Goal: Transaction & Acquisition: Purchase product/service

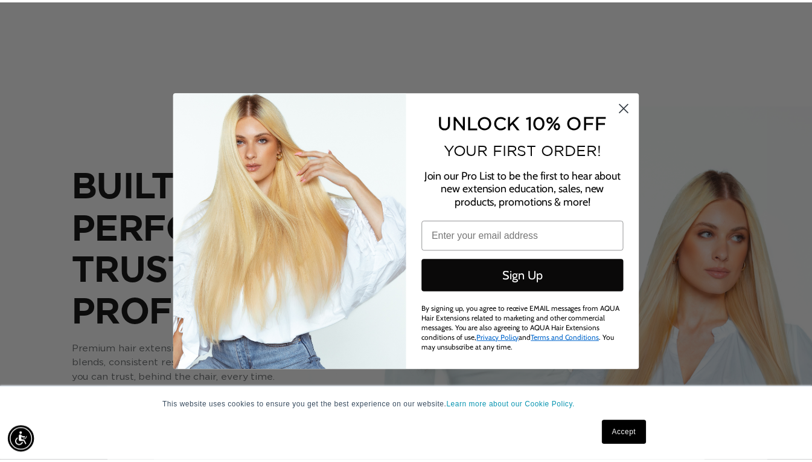
scroll to position [0, 1472]
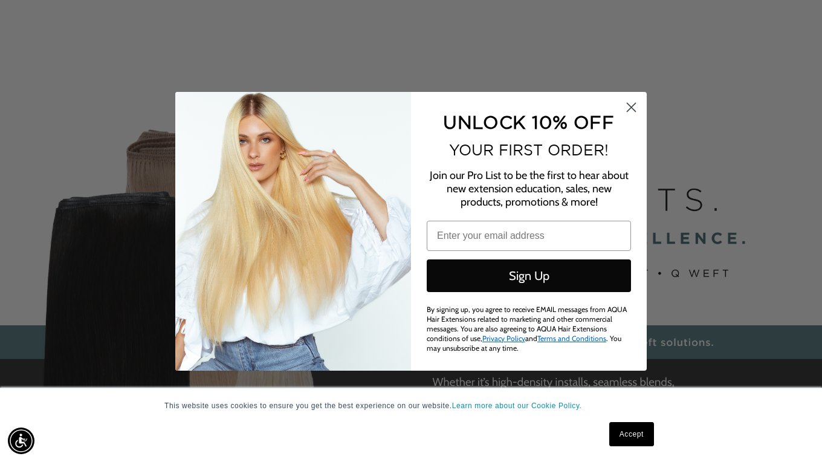
click at [631, 108] on icon "Close dialog" at bounding box center [631, 107] width 8 height 8
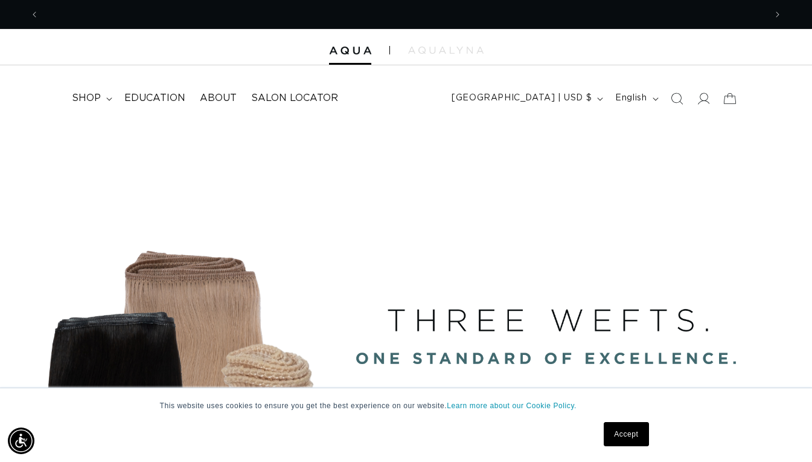
scroll to position [0, 0]
click at [637, 440] on link "Accept" at bounding box center [626, 434] width 45 height 24
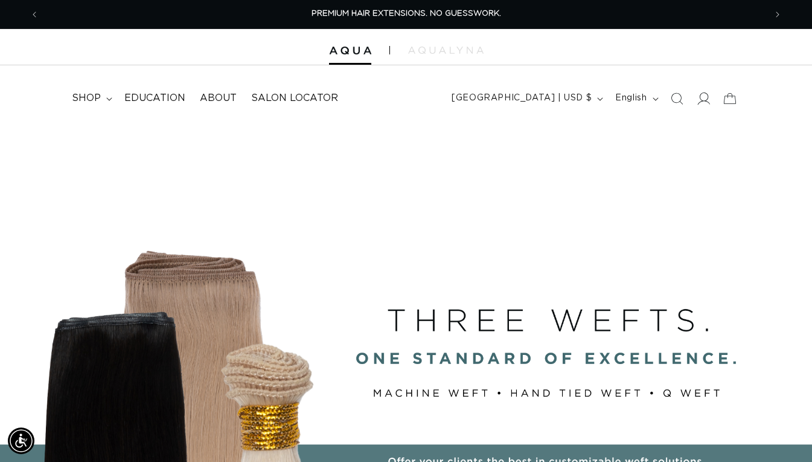
click at [693, 94] on span at bounding box center [703, 98] width 27 height 27
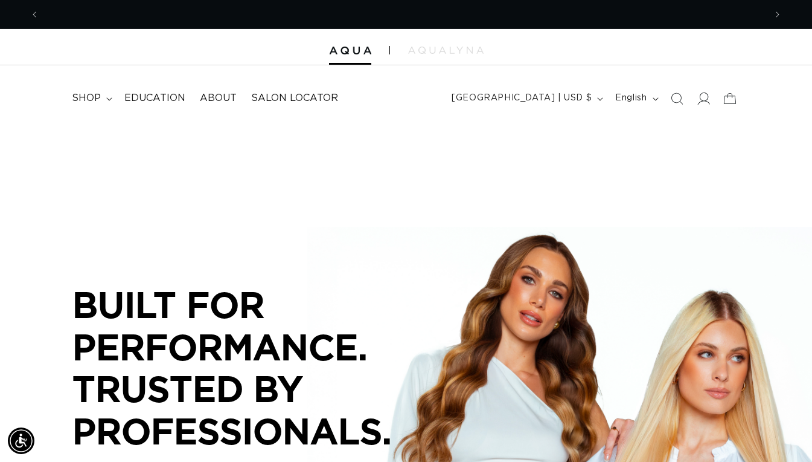
scroll to position [0, 727]
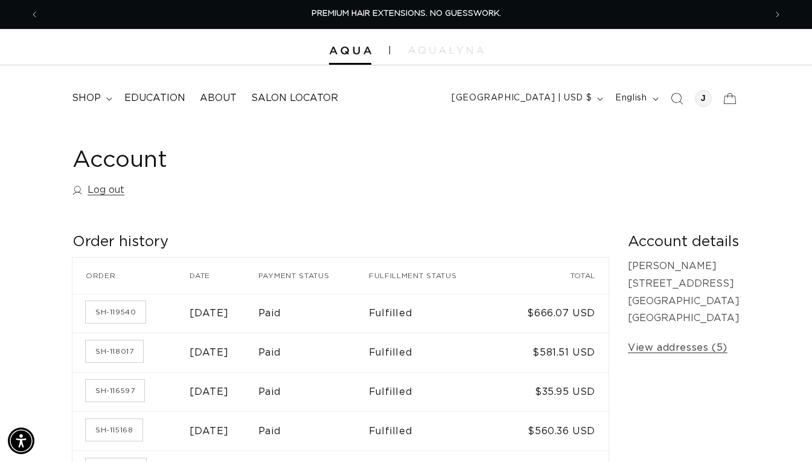
click at [466, 195] on div "Account Log out" at bounding box center [405, 174] width 667 height 57
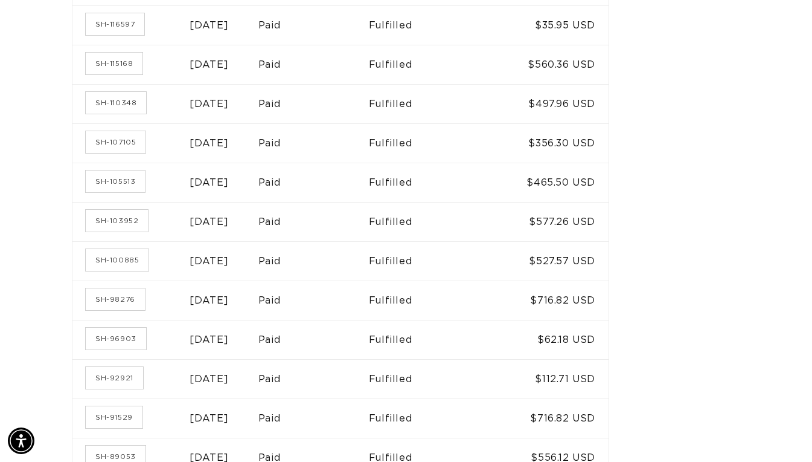
scroll to position [352, 0]
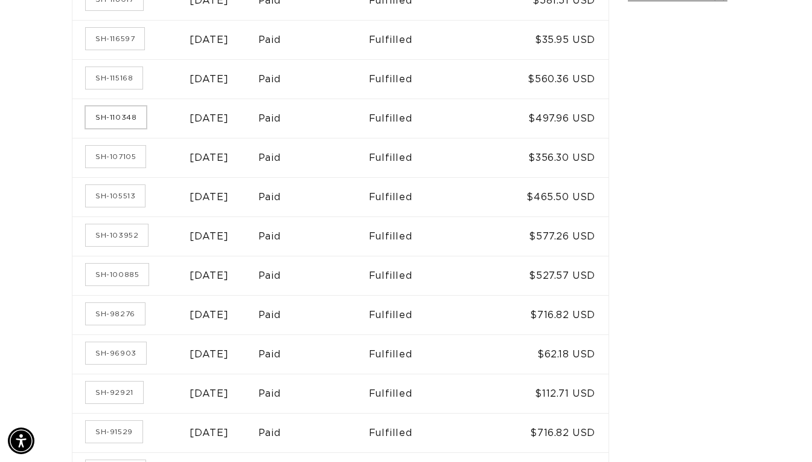
click at [123, 120] on link "SH-110348" at bounding box center [116, 117] width 60 height 22
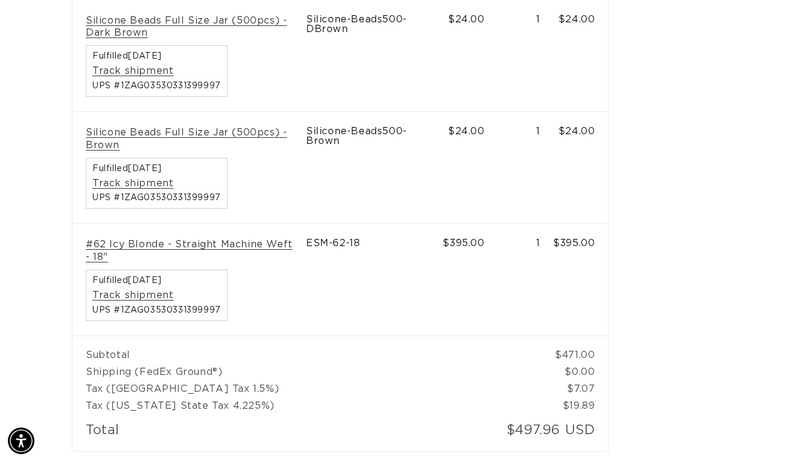
scroll to position [0, 727]
click at [231, 240] on link "#62 Icy Blonde - Straight Machine Weft - 18"" at bounding box center [189, 250] width 207 height 25
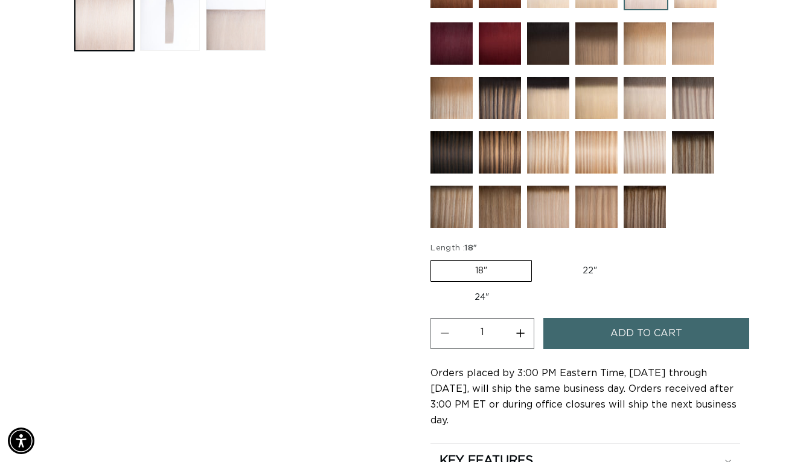
scroll to position [521, 0]
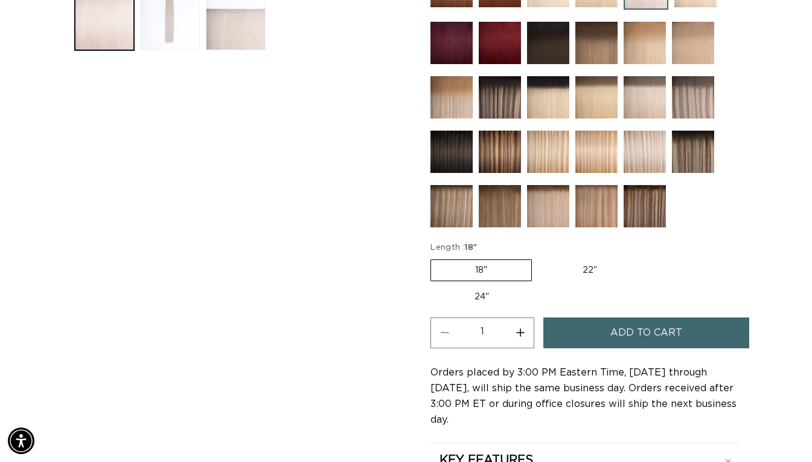
click at [630, 323] on span "Add to cart" at bounding box center [647, 332] width 72 height 31
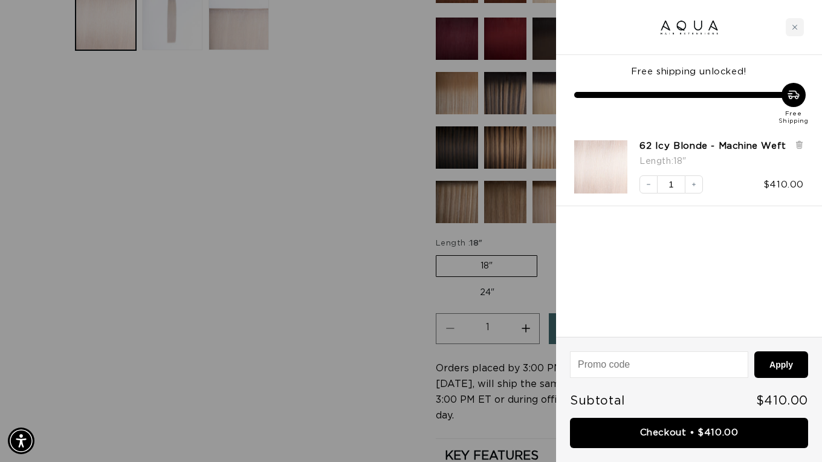
scroll to position [0, 736]
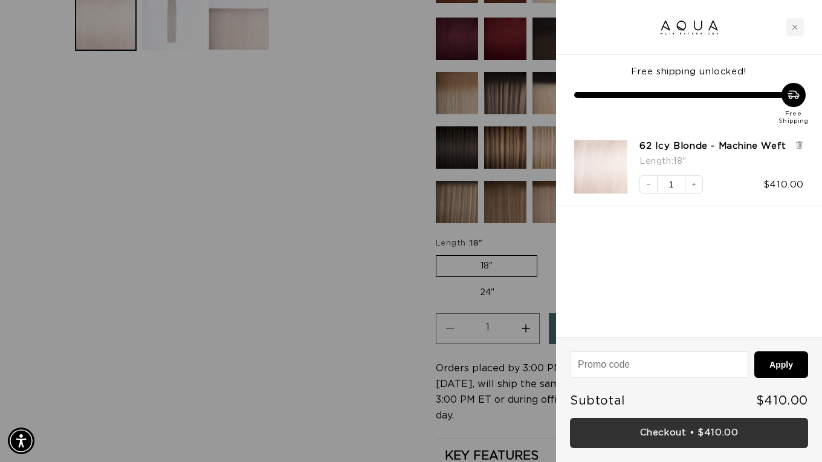
click at [711, 437] on link "Checkout • $410.00" at bounding box center [689, 432] width 238 height 31
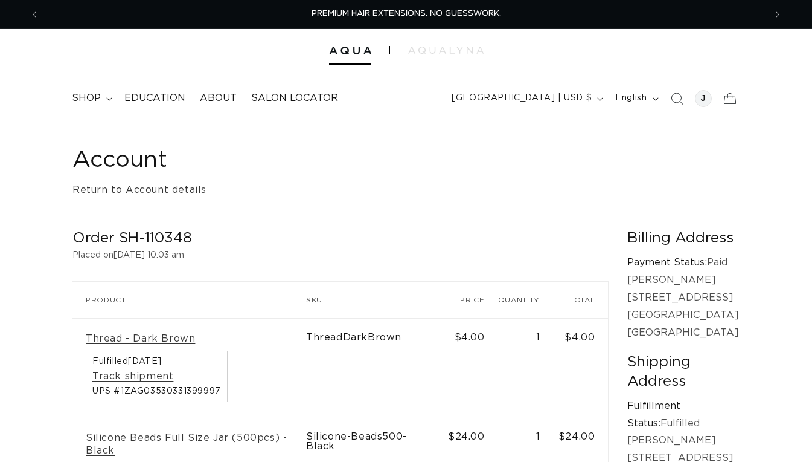
scroll to position [529, 0]
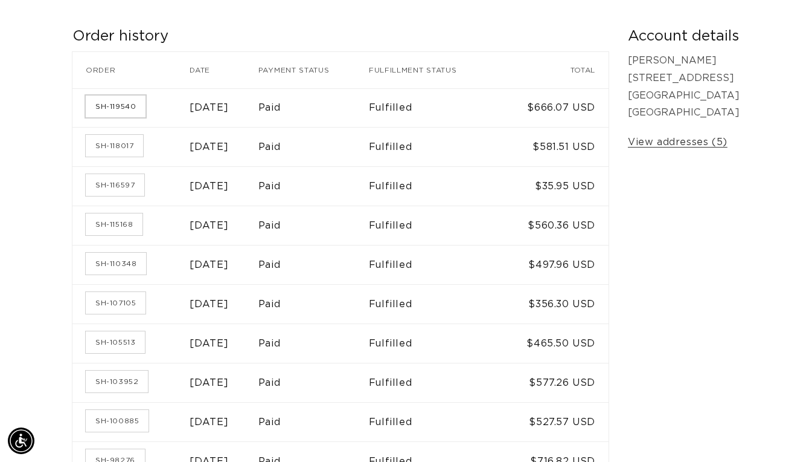
click at [112, 105] on link "SH-119540" at bounding box center [116, 106] width 60 height 22
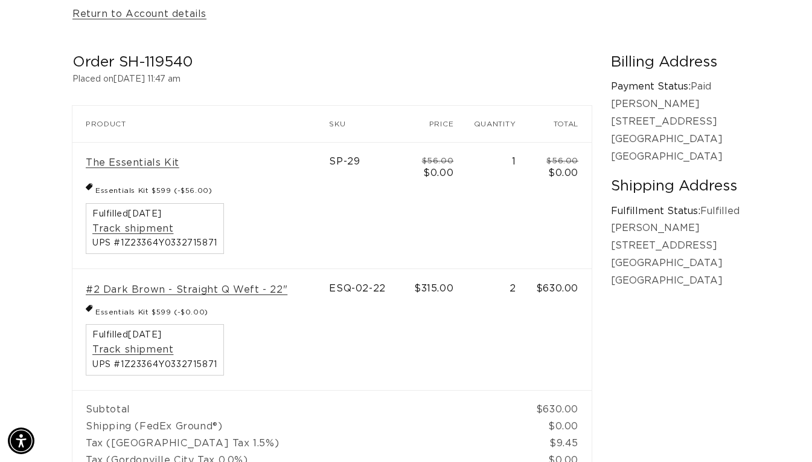
scroll to position [0, 1453]
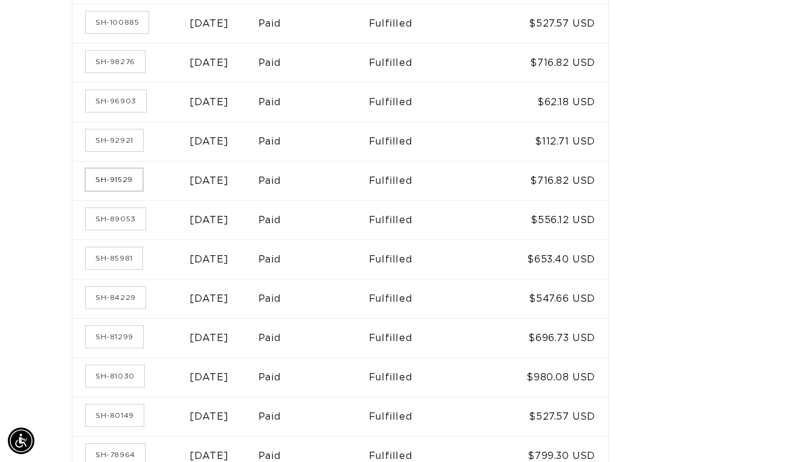
click at [114, 176] on link "SH-91529" at bounding box center [114, 180] width 57 height 22
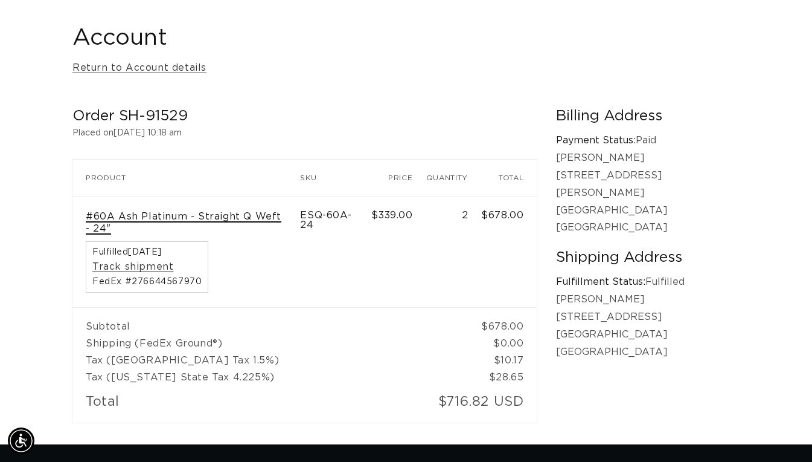
scroll to position [0, 1453]
click at [164, 217] on link "#60A Ash Platinum - Straight Q Weft - 24"" at bounding box center [186, 222] width 201 height 25
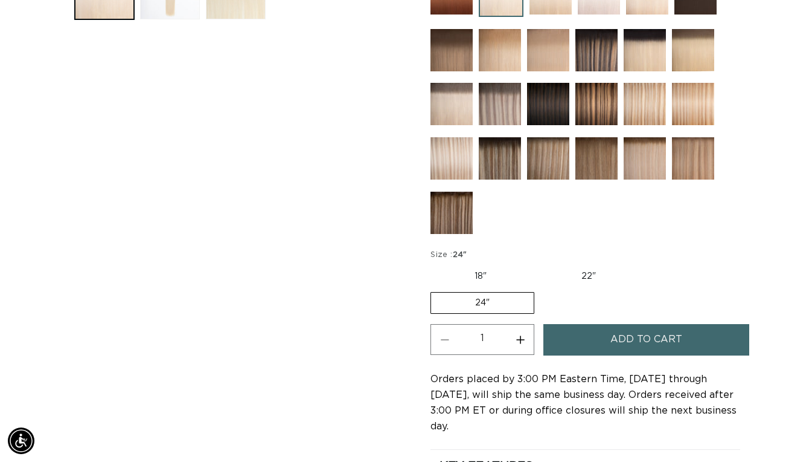
scroll to position [0, 1453]
click at [515, 332] on button "Increase quantity for 60A Most Platinum Ash - Q Weft" at bounding box center [520, 339] width 27 height 31
type input "2"
click at [613, 338] on span "Add to cart" at bounding box center [647, 339] width 72 height 31
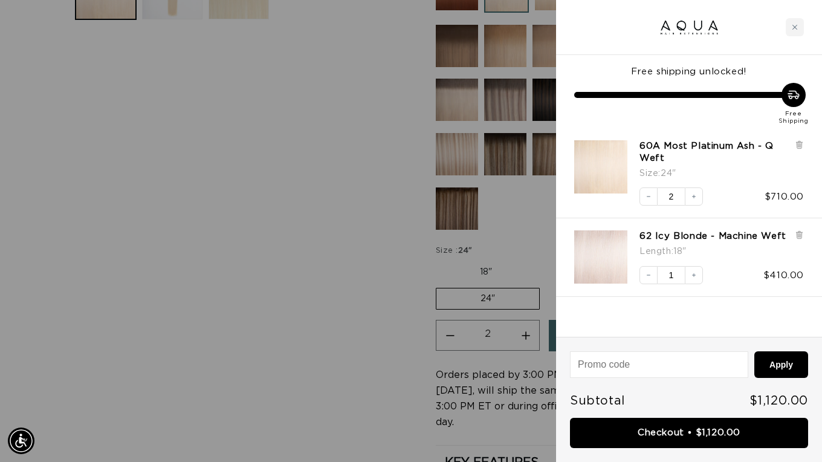
scroll to position [0, 736]
click at [799, 236] on icon at bounding box center [798, 236] width 5 height 6
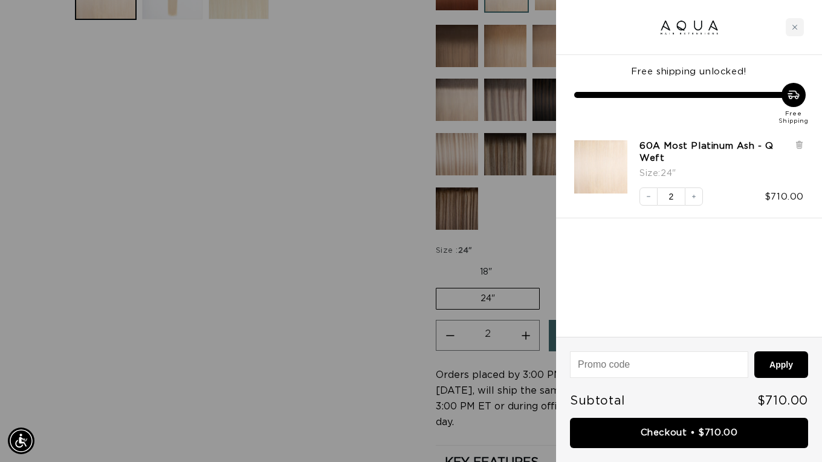
scroll to position [0, 1472]
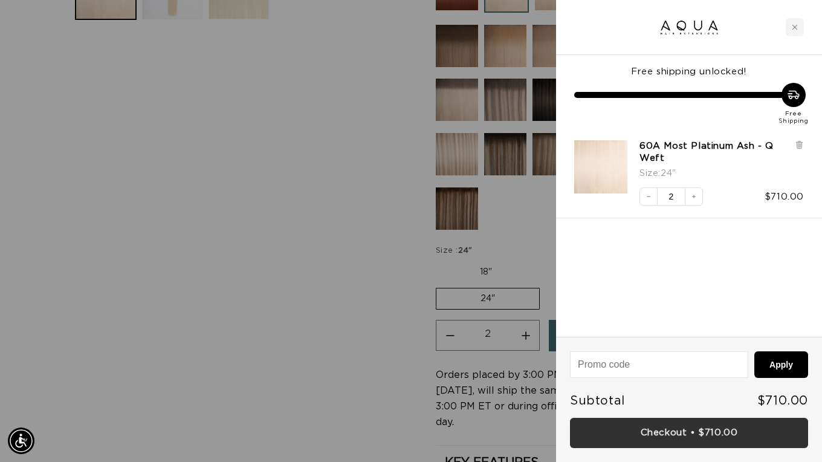
click at [663, 429] on link "Checkout • $710.00" at bounding box center [689, 432] width 238 height 31
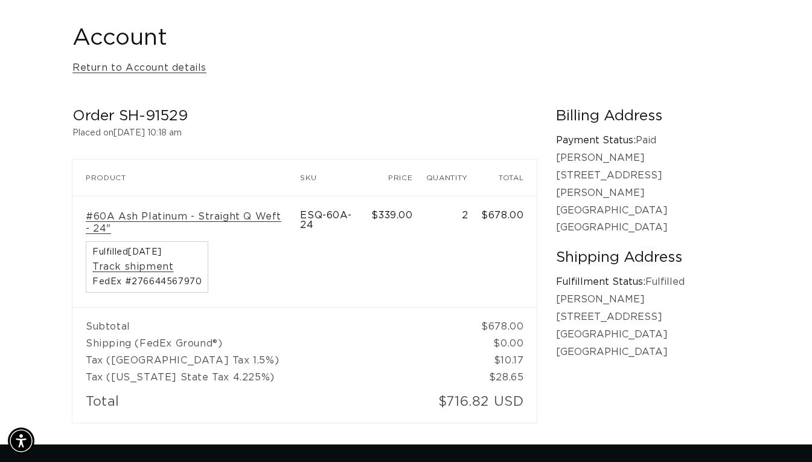
scroll to position [0, 727]
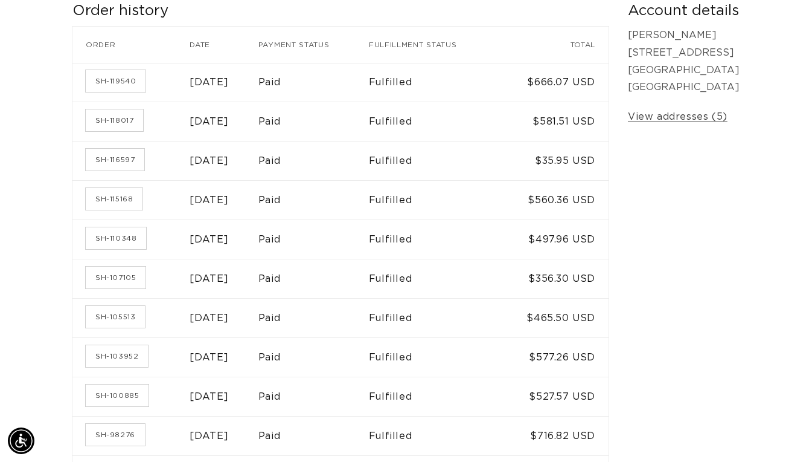
scroll to position [0, 727]
click at [110, 121] on link "SH-118017" at bounding box center [114, 120] width 57 height 22
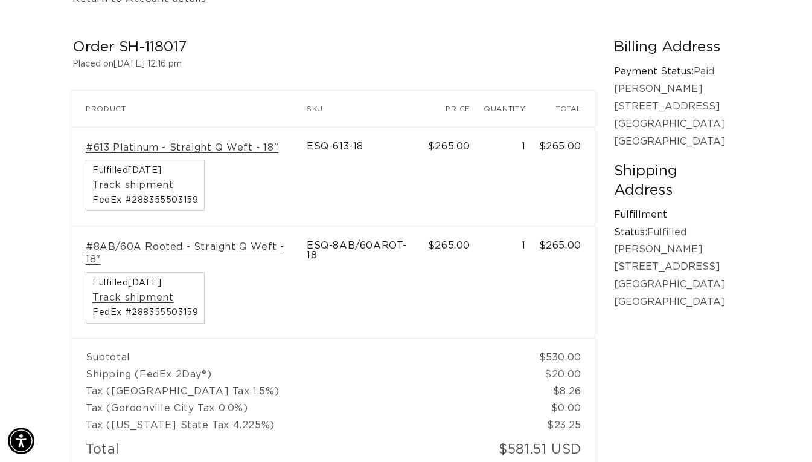
scroll to position [190, 0]
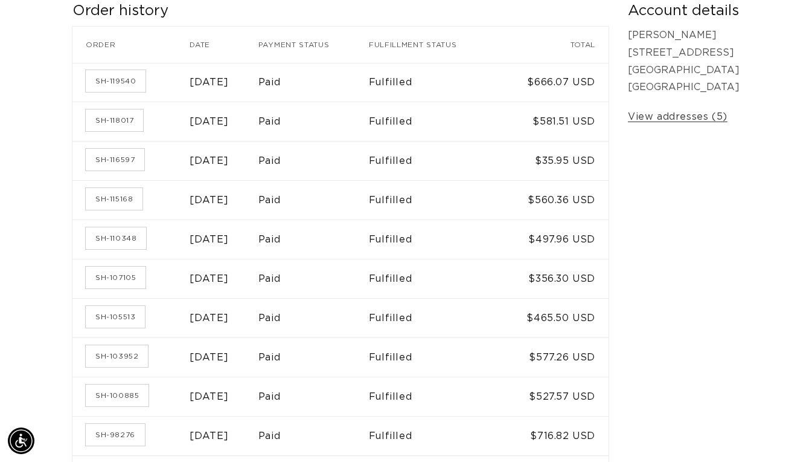
scroll to position [0, 727]
click at [117, 233] on link "SH-110348" at bounding box center [116, 238] width 60 height 22
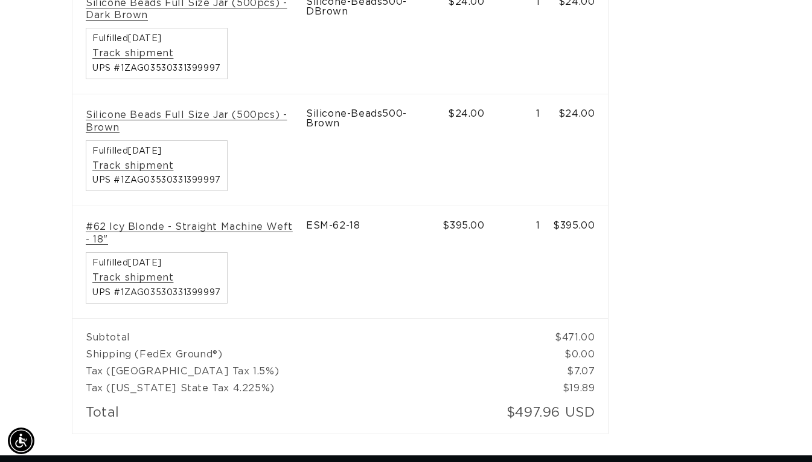
scroll to position [551, 0]
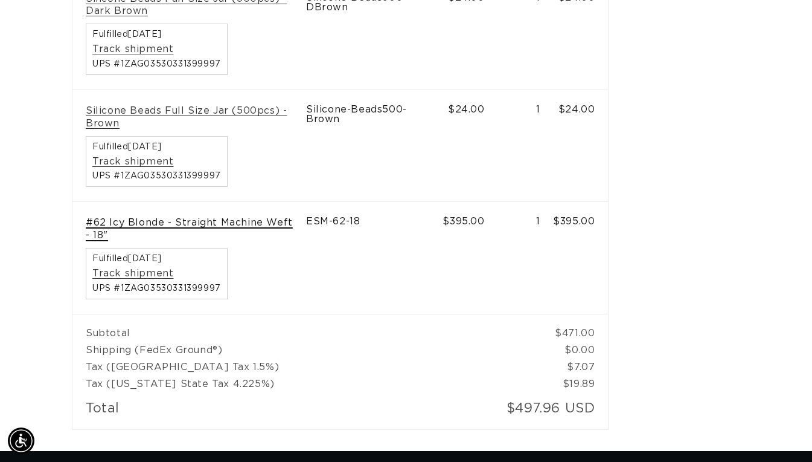
click at [164, 216] on link "#62 Icy Blonde - Straight Machine Weft - 18"" at bounding box center [189, 228] width 207 height 25
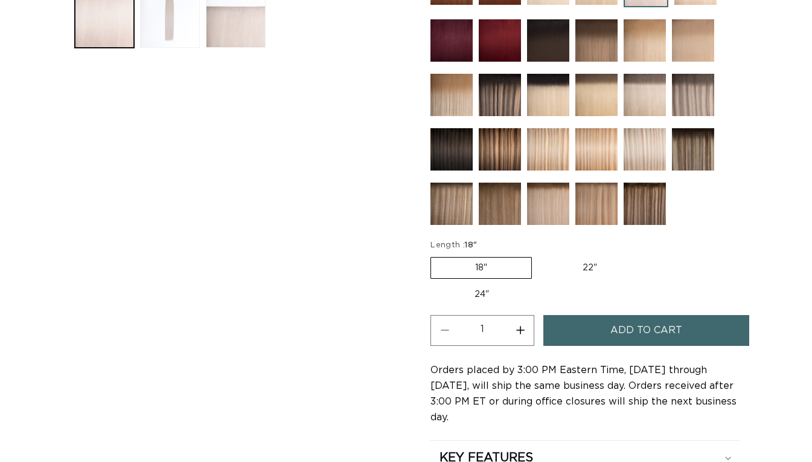
click at [630, 321] on span "Add to cart" at bounding box center [647, 330] width 72 height 31
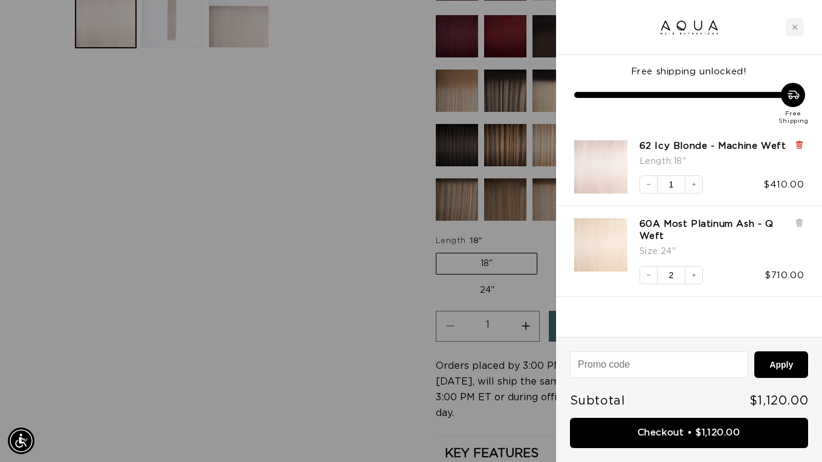
scroll to position [0, 1472]
click at [798, 224] on icon at bounding box center [798, 223] width 5 height 6
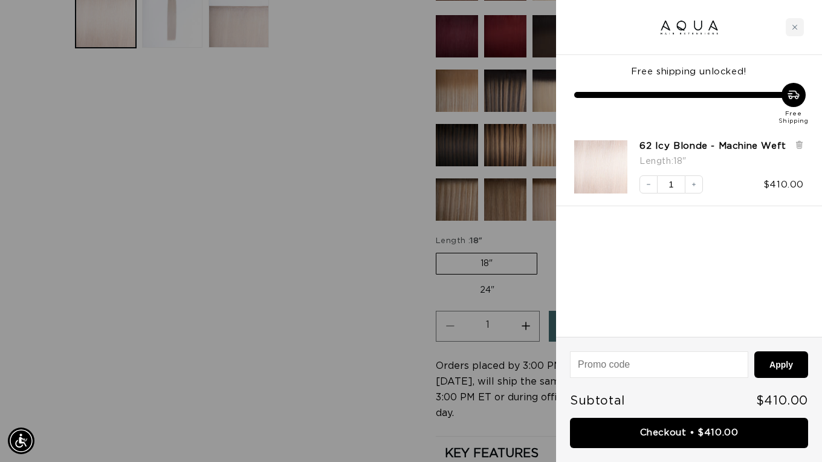
scroll to position [0, 736]
click at [680, 437] on link "Checkout • $410.00" at bounding box center [689, 432] width 238 height 31
